Goal: Navigation & Orientation: Find specific page/section

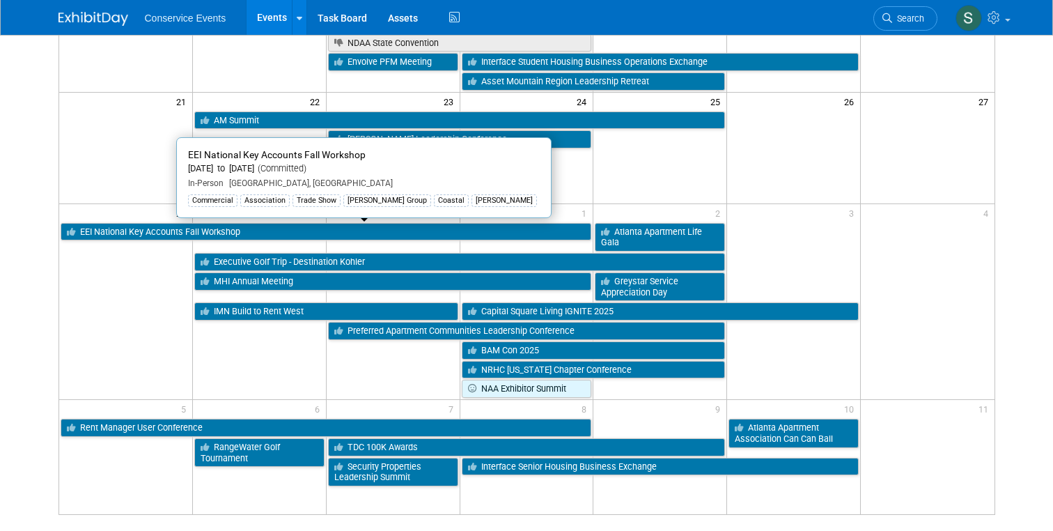
scroll to position [468, 0]
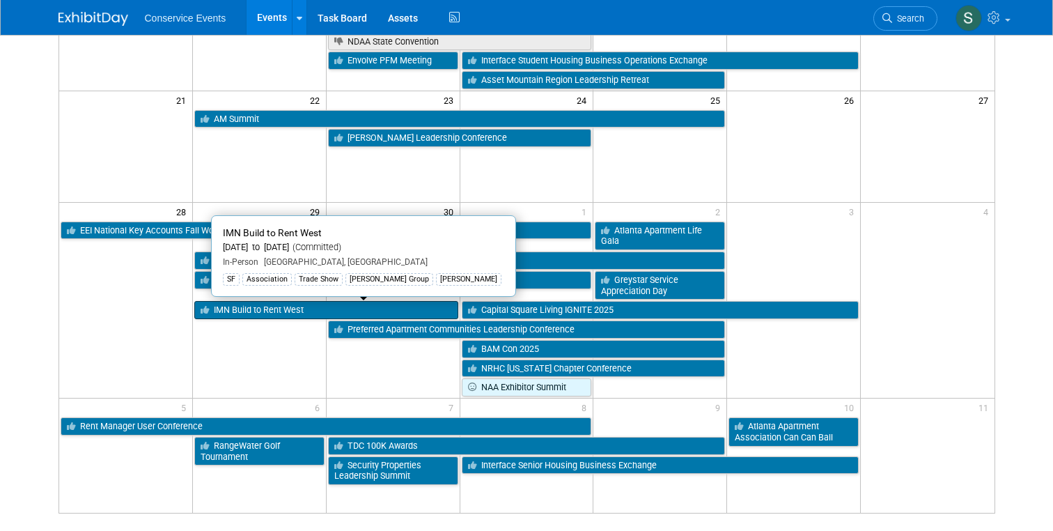
click at [263, 311] on link "IMN Build to Rent West" at bounding box center [326, 310] width 264 height 18
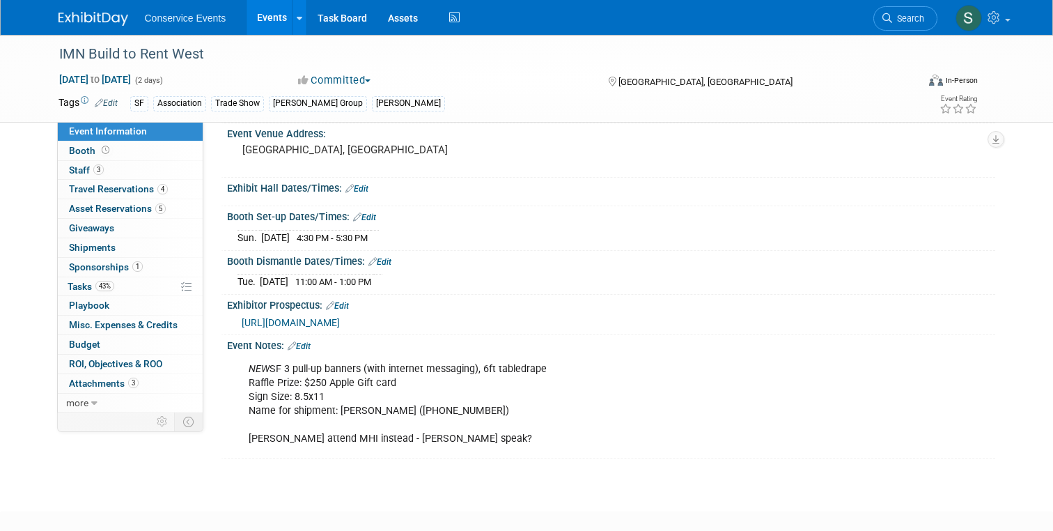
scroll to position [93, 0]
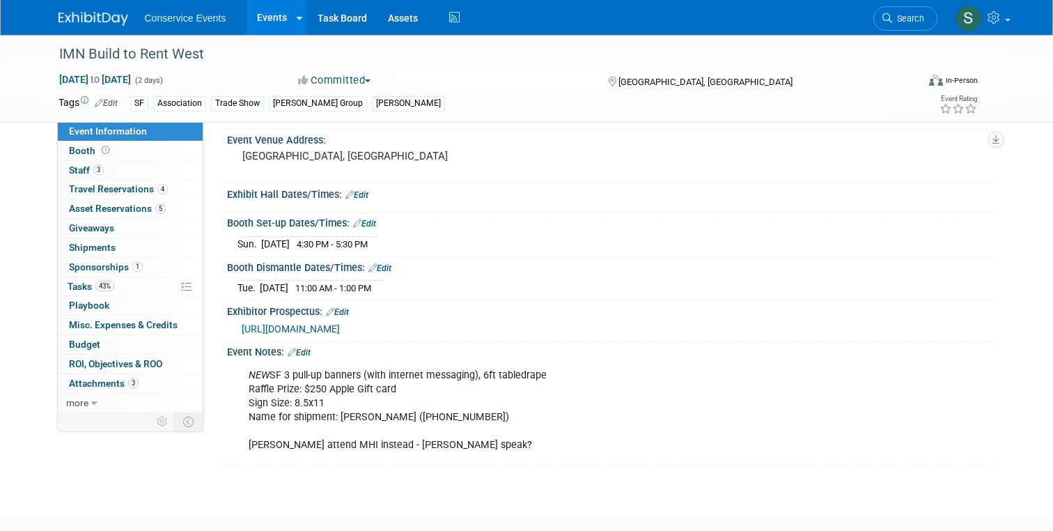
click at [276, 23] on link "Events" at bounding box center [272, 17] width 51 height 35
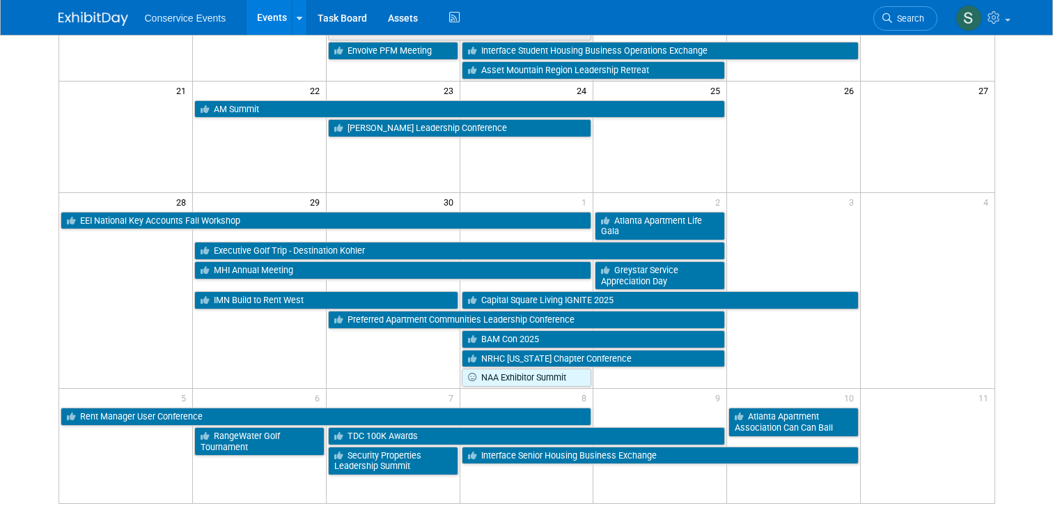
scroll to position [486, 0]
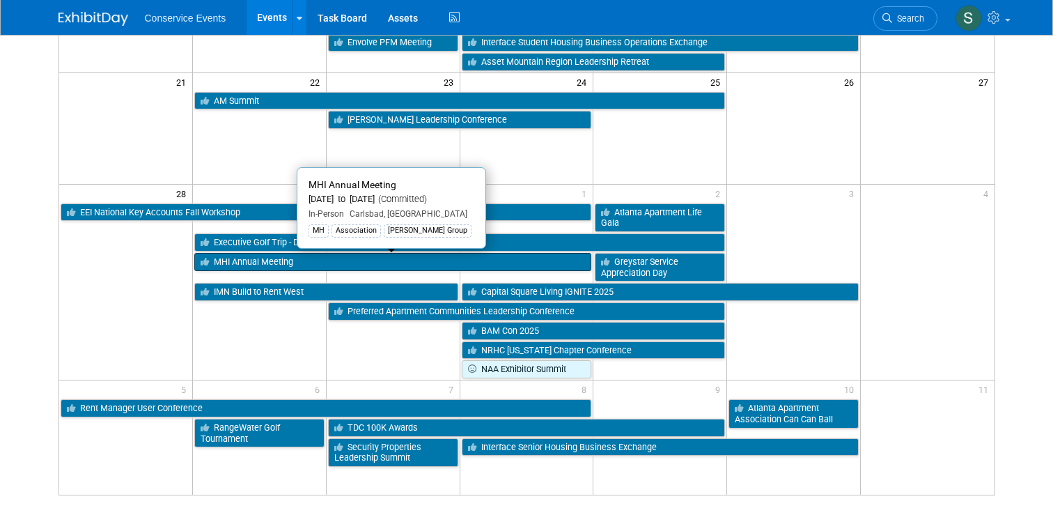
click at [234, 259] on link "MHI Annual Meeting" at bounding box center [393, 262] width 398 height 18
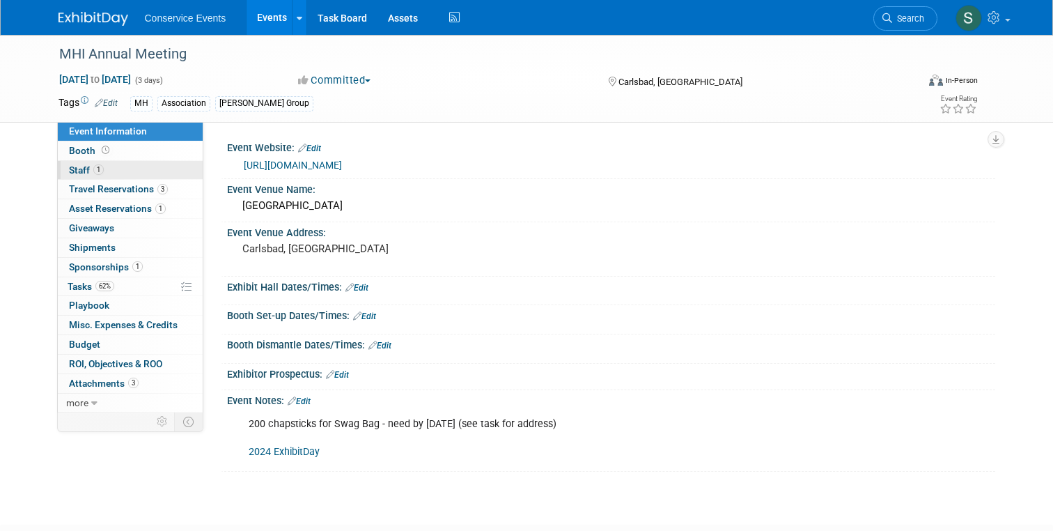
click at [78, 165] on span "Staff 1" at bounding box center [86, 169] width 35 height 11
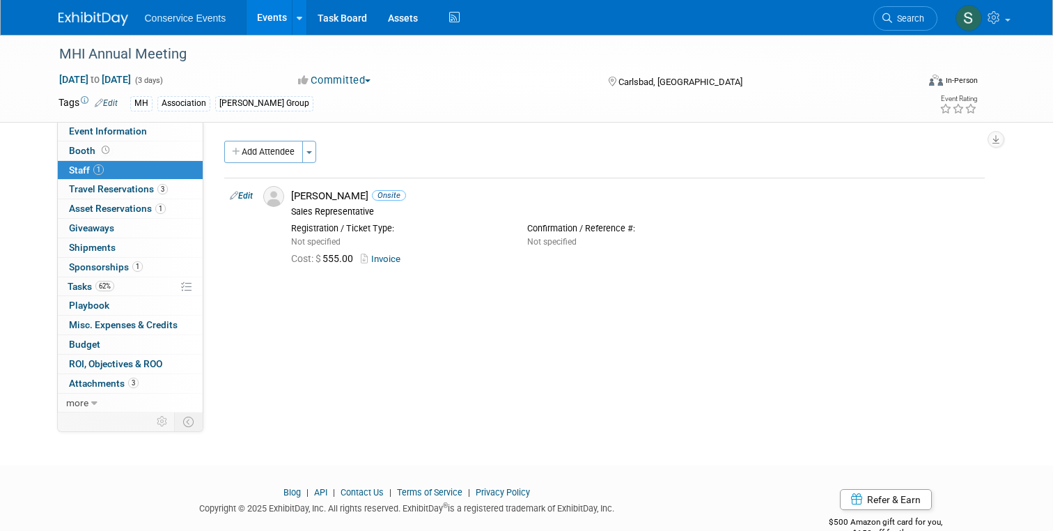
click at [72, 8] on link at bounding box center [102, 11] width 86 height 11
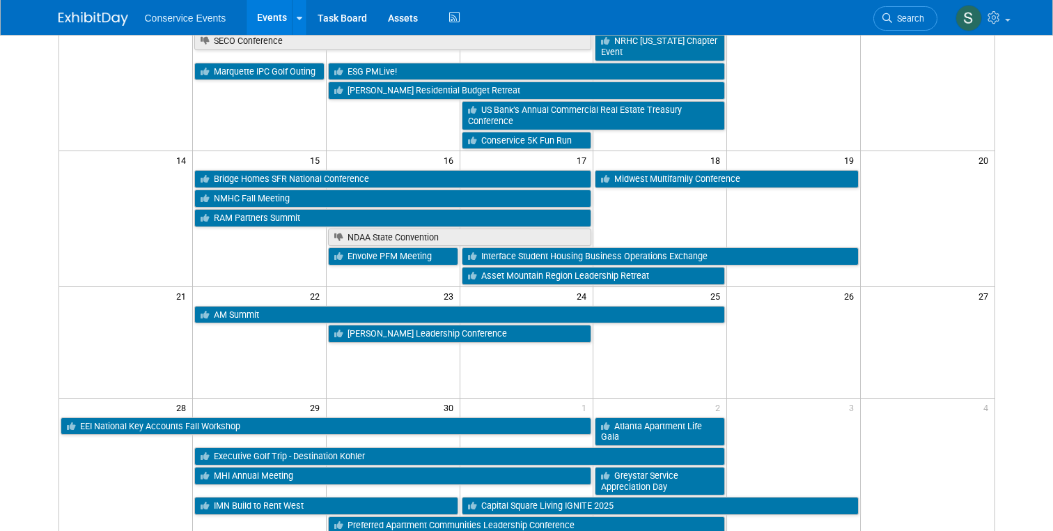
scroll to position [274, 0]
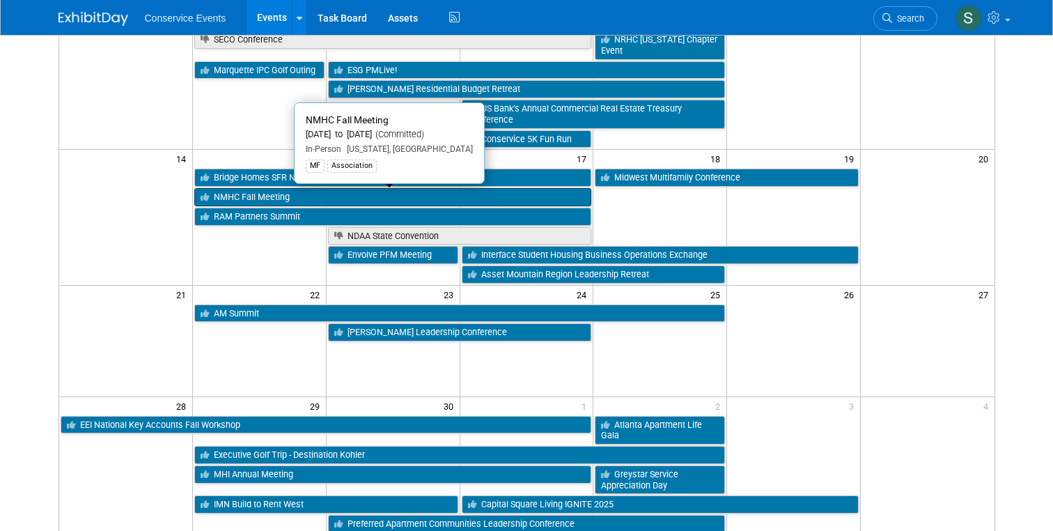
click at [236, 196] on link "NMHC Fall Meeting" at bounding box center [393, 197] width 398 height 18
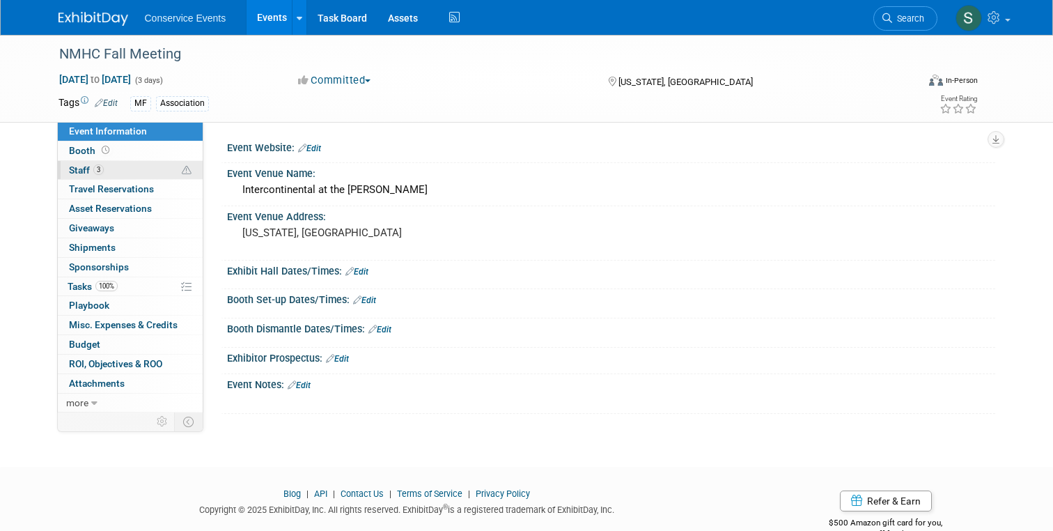
click at [83, 170] on span "Staff 3" at bounding box center [86, 169] width 35 height 11
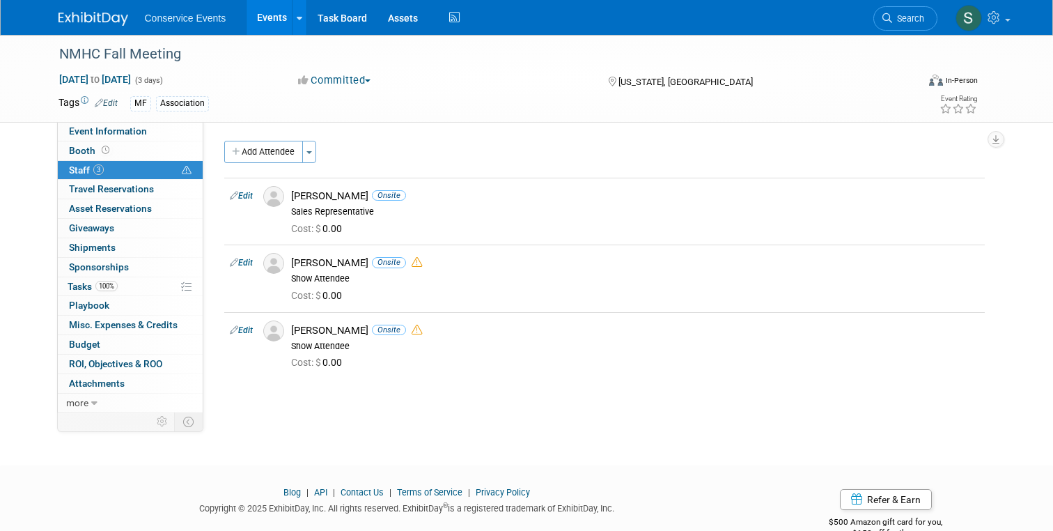
click at [261, 24] on link "Events" at bounding box center [272, 17] width 51 height 35
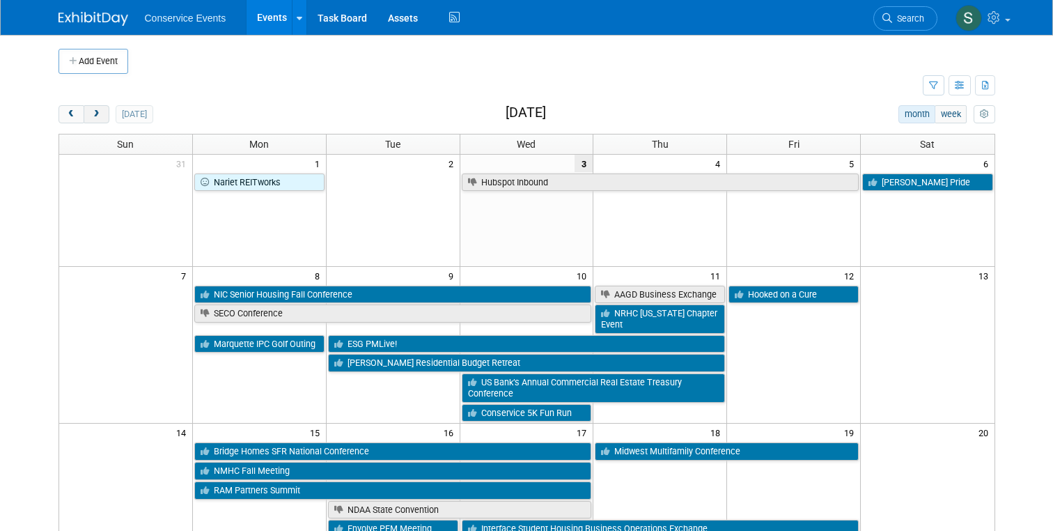
click at [100, 117] on span "next" at bounding box center [96, 114] width 10 height 9
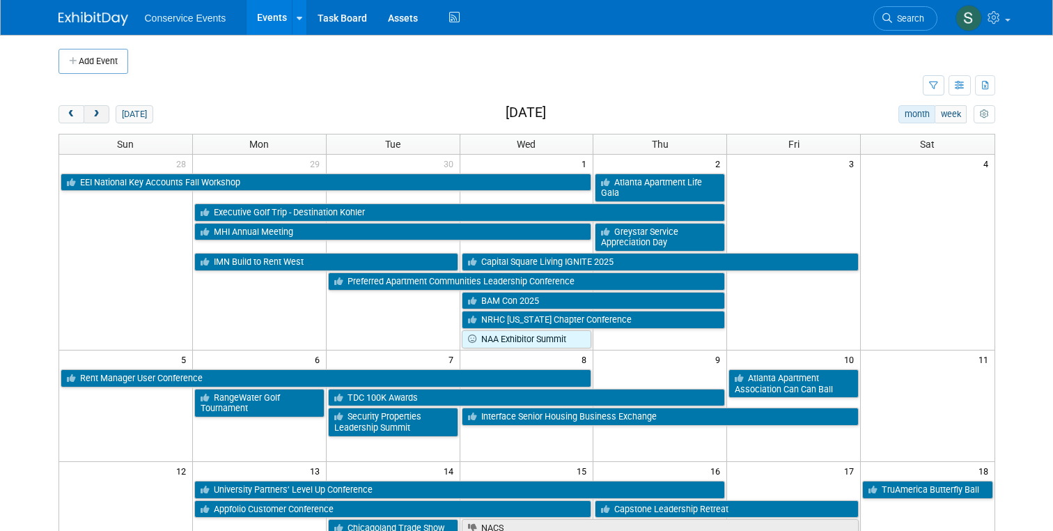
click at [100, 117] on span "next" at bounding box center [96, 114] width 10 height 9
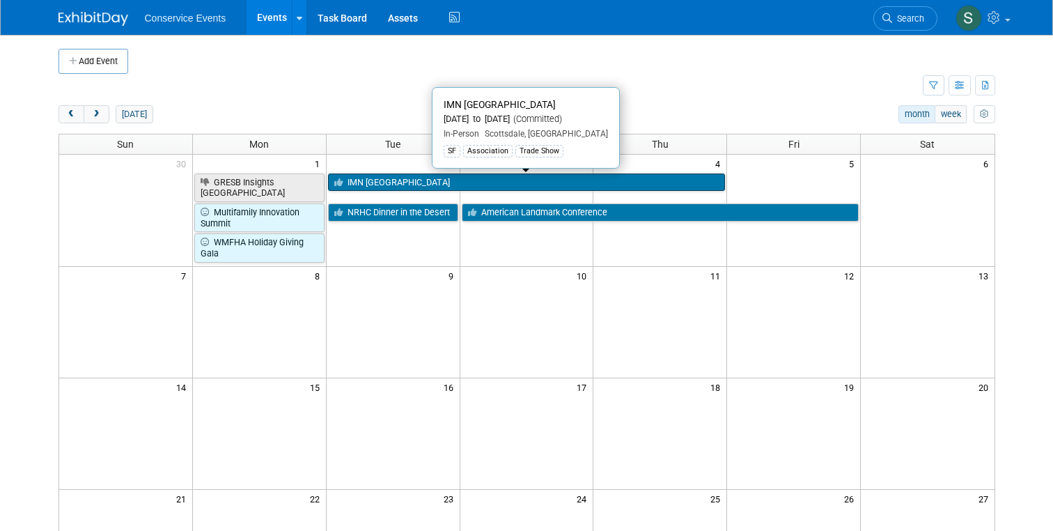
click at [373, 181] on link "IMN [GEOGRAPHIC_DATA]" at bounding box center [527, 182] width 398 height 18
